Goal: Manage account settings

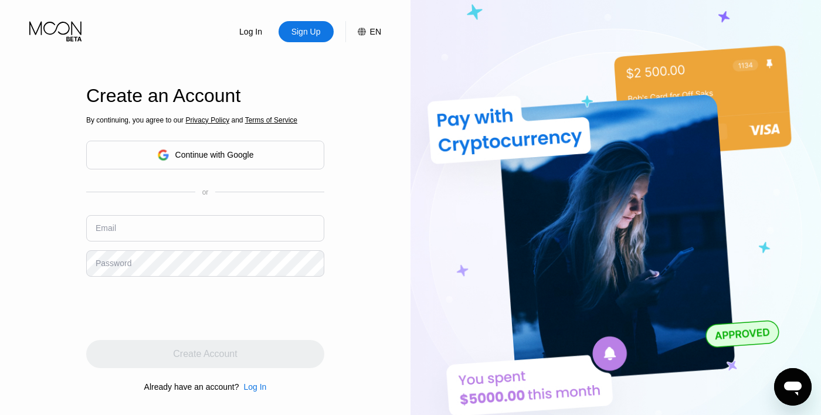
click at [275, 170] on div "Continue with Google" at bounding box center [205, 155] width 238 height 29
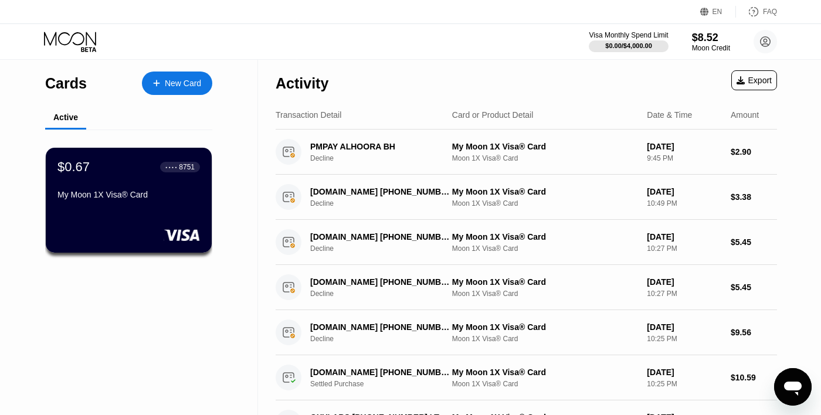
click at [771, 48] on circle at bounding box center [765, 41] width 23 height 23
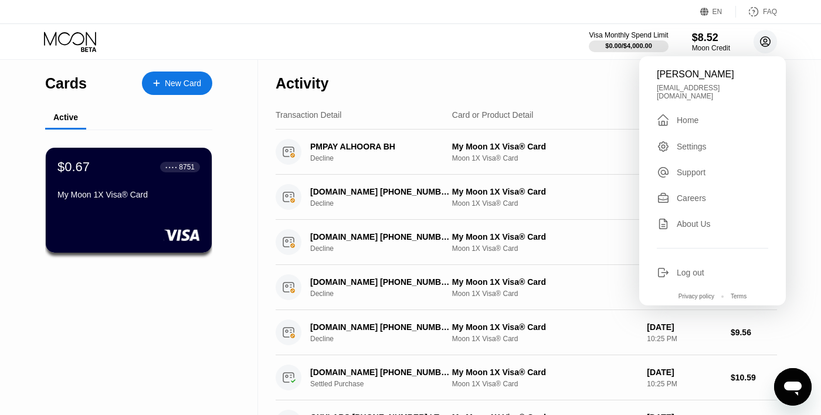
click at [802, 124] on div "Cards New Card Active $0.67 ● ● ● ● 8751 My Moon 1X Visa® Card Activity Export …" at bounding box center [410, 298] width 821 height 476
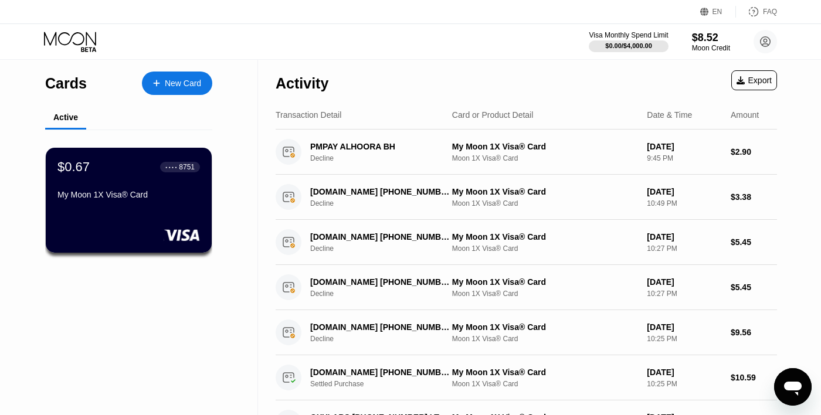
click at [727, 48] on div "Moon Credit" at bounding box center [711, 48] width 38 height 8
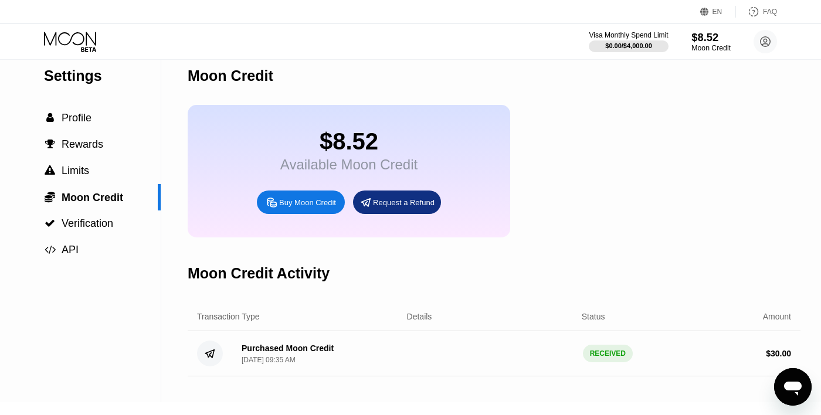
scroll to position [13, 0]
click at [86, 223] on span "Verification" at bounding box center [88, 223] width 52 height 12
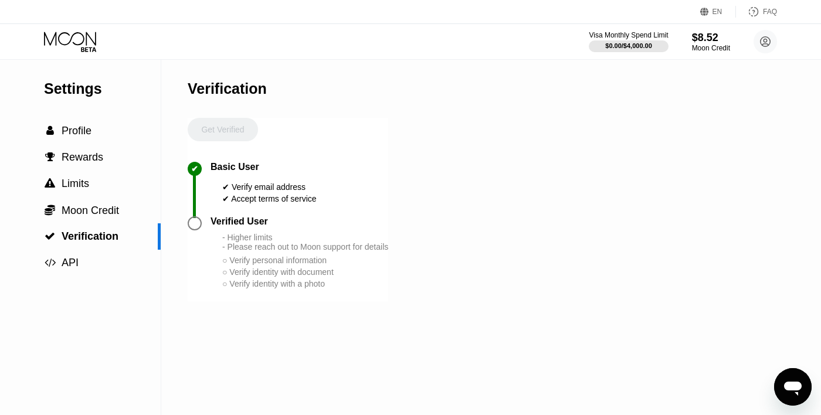
click at [75, 137] on div " Profile" at bounding box center [80, 131] width 161 height 26
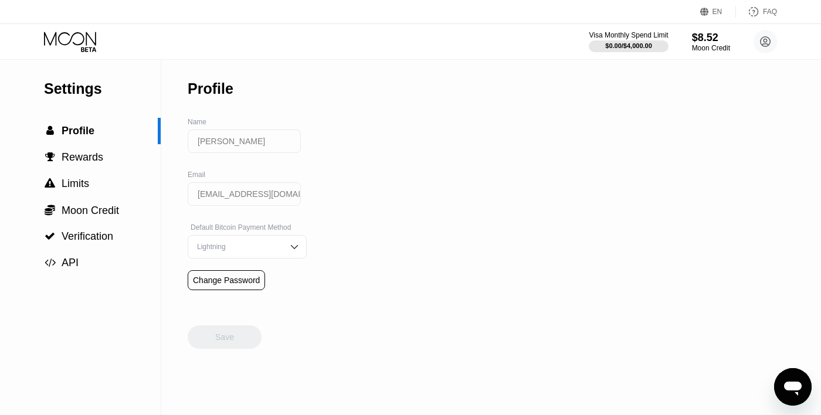
click at [66, 43] on icon at bounding box center [71, 42] width 55 height 21
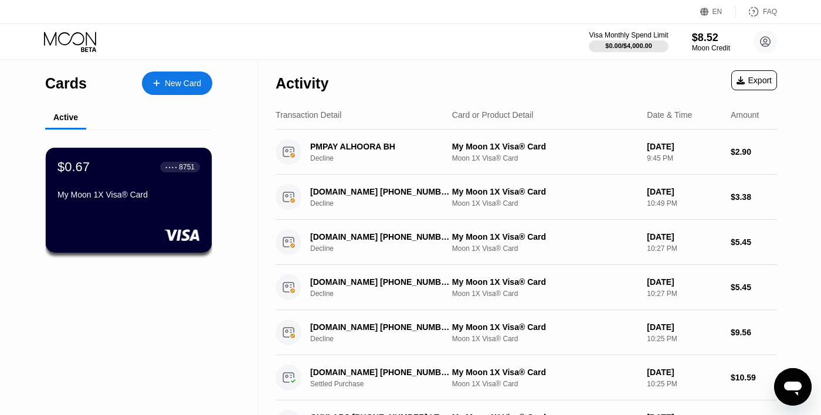
click at [94, 228] on div "$0.67 ● ● ● ● 8751 My Moon 1X Visa® Card" at bounding box center [129, 200] width 166 height 105
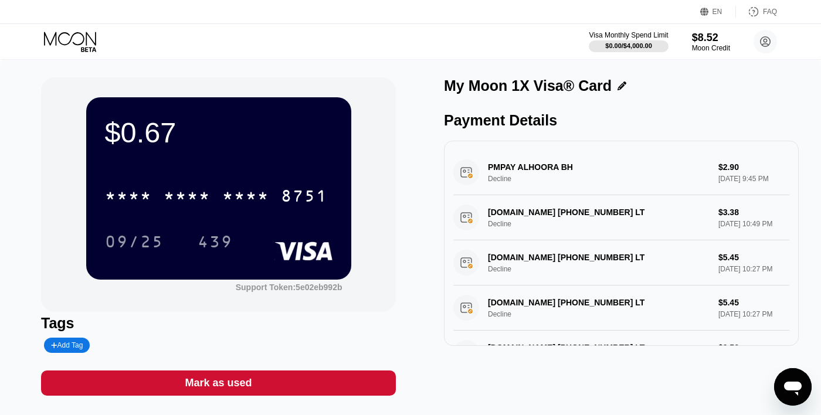
click at [769, 49] on circle at bounding box center [765, 41] width 23 height 23
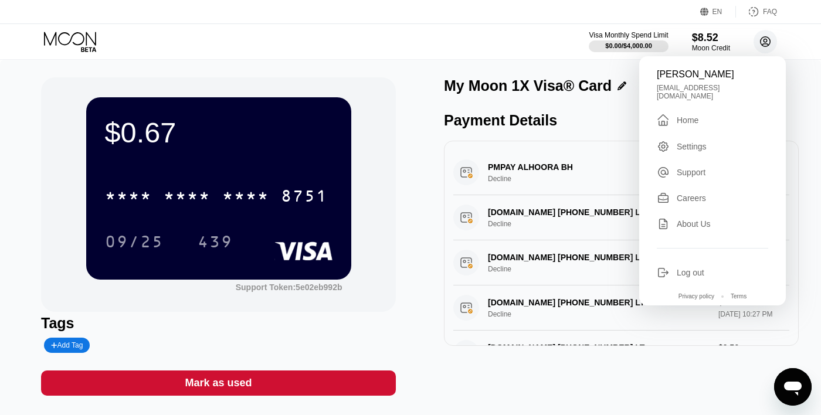
click at [554, 259] on div "PROXY-CHEAP.COM +37063517112 LT Decline $5.45 Jul 17, 2025 10:27 PM" at bounding box center [621, 262] width 336 height 45
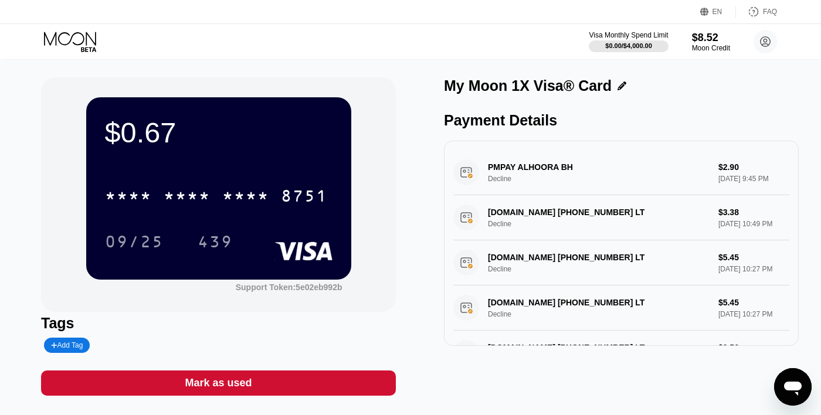
click at [618, 83] on icon at bounding box center [622, 86] width 9 height 9
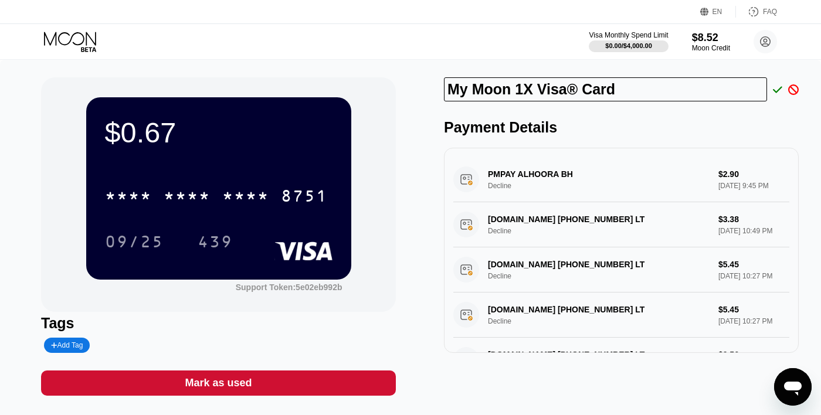
click at [774, 92] on icon at bounding box center [777, 89] width 9 height 11
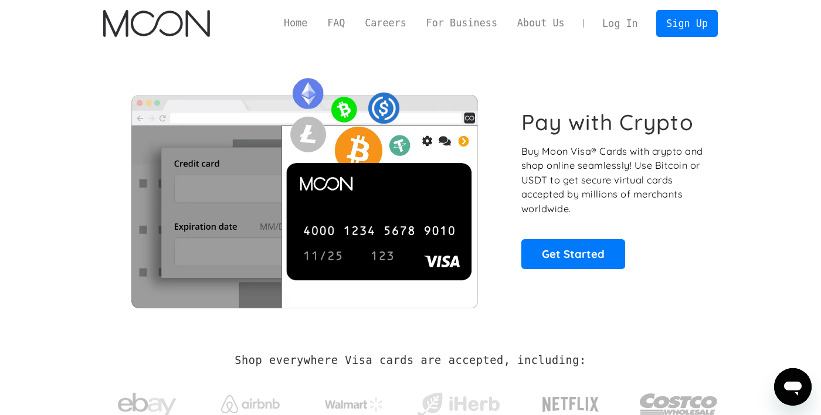
click at [619, 21] on link "Log In" at bounding box center [619, 24] width 55 height 26
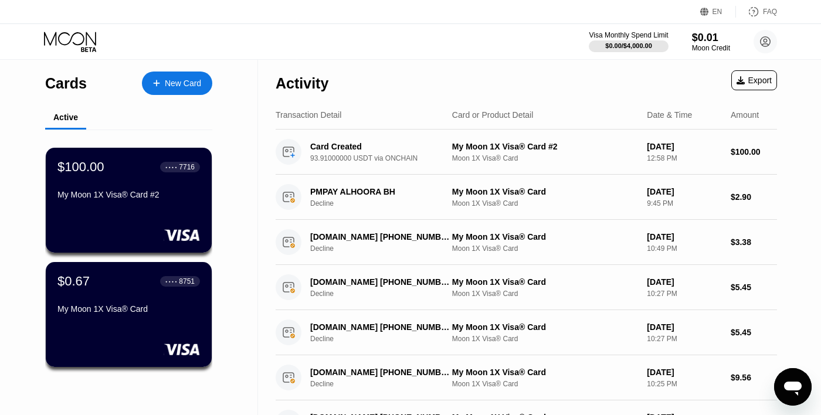
click at [94, 208] on div "$100.00 ● ● ● ● 7716 My Moon 1X Visa® Card #2" at bounding box center [129, 200] width 166 height 105
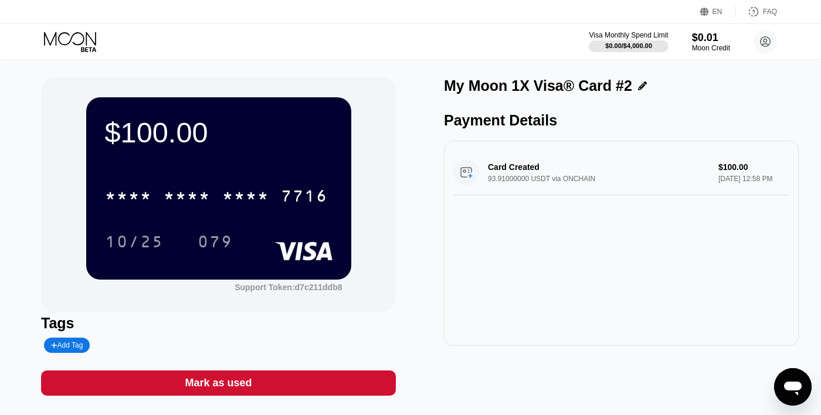
click at [141, 209] on div "* * * * * * * * * * * * 7716" at bounding box center [216, 195] width 237 height 29
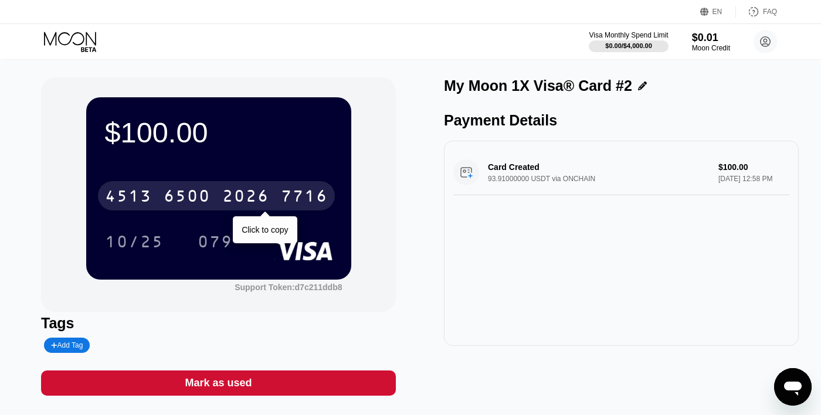
click at [271, 236] on div "10/25 079" at bounding box center [219, 241] width 228 height 29
click at [329, 236] on div "10/25 079" at bounding box center [219, 241] width 228 height 29
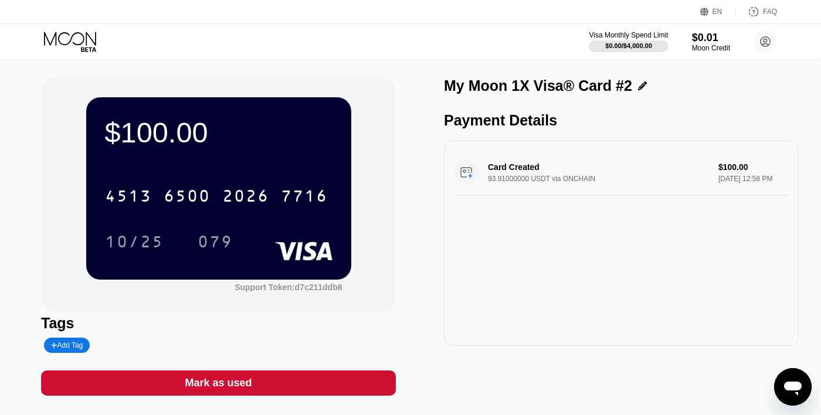
click at [299, 198] on div "7716" at bounding box center [304, 197] width 47 height 19
